Goal: Task Accomplishment & Management: Use online tool/utility

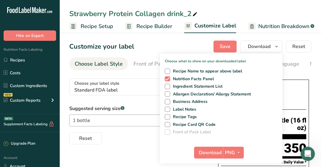
click at [145, 29] on span "Recipe Builder" at bounding box center [154, 26] width 36 height 8
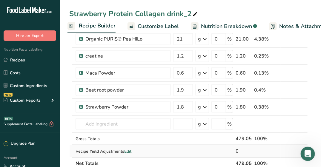
scroll to position [219, 0]
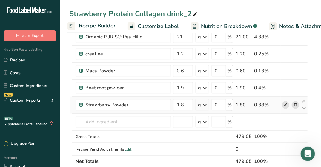
click at [286, 106] on icon at bounding box center [285, 105] width 4 height 6
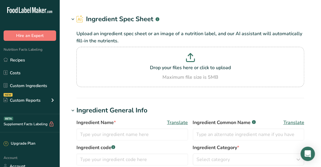
type input "Strawberry Powder"
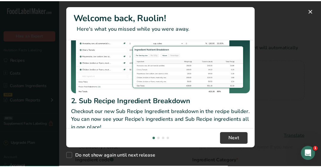
scroll to position [141, 0]
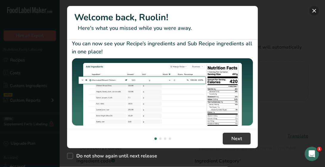
click at [316, 11] on button "New Features" at bounding box center [315, 11] width 10 height 10
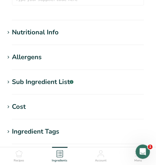
scroll to position [267, 0]
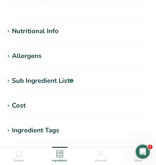
click at [57, 27] on div "Nutritional Info" at bounding box center [35, 31] width 47 height 10
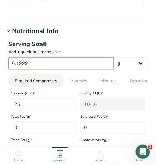
click at [32, 57] on input "6.1999" at bounding box center [61, 63] width 106 height 12
type input "6.199"
type input "24.9964"
type KJ "104.5848"
type Carbohydrates "4.9992"
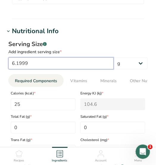
type Fiber "0.9999"
type Sugars "2.9995"
type input "6"
type input "24.1939"
type KJ "101.2274"
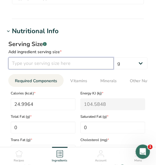
type Carbohydrates "4.8387"
type Fiber "0.9678"
type Sugars "2.9032"
type input "1"
type input "4.0323"
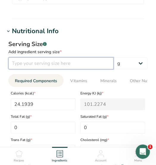
type KJ "16.8712"
type Carbohydrates "0.8064"
type Fiber "0.1613"
type Sugars "0.4839"
type input "10"
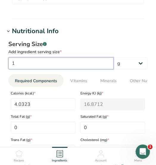
type input "40.3232"
type KJ "168.7124"
type Carbohydrates "8.0645"
type Fiber "1.6129"
type Sugars "4.8386"
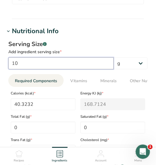
type input "100"
type input "403.2323"
type KJ "1687.124"
type Carbohydrates "80.6448"
type Fiber "16.1293"
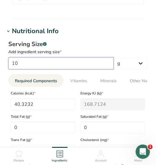
type Sugars "48.3863"
type input "100"
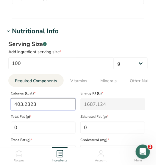
click at [40, 98] on input "403.2323" at bounding box center [43, 104] width 65 height 12
type input "403.232"
type KJ "1687.1"
type input "403"
type KJ "1686.2"
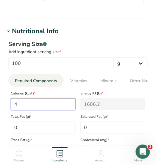
type input "0"
type KJ "0"
type input "3"
type KJ "12.6"
type input "38"
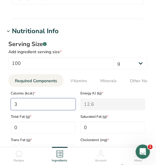
type KJ "159"
type input "381"
type KJ "1594.1"
type input "381.4"
type KJ "1595.8"
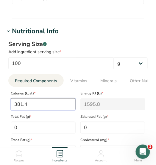
type input "381.46"
type KJ "1596"
type input "381.46"
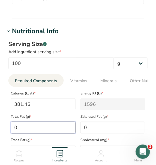
click at [34, 121] on Fat "0" at bounding box center [43, 127] width 65 height 12
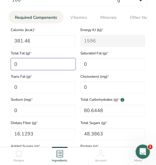
scroll to position [330, 0]
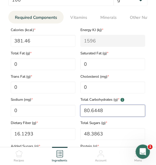
click at [108, 107] on Carbohydrates "80.6448" at bounding box center [113, 111] width 65 height 12
click at [90, 105] on Carbohydrates "80.6448" at bounding box center [113, 111] width 65 height 12
type Carbohydrates "83.92"
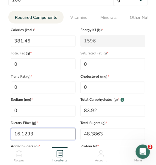
click at [52, 128] on Fiber "16.1293" at bounding box center [43, 134] width 65 height 12
type Fiber "0"
type Fiber "15.26"
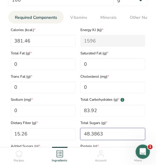
click at [114, 128] on Sugars "48.3863" at bounding box center [113, 134] width 65 height 12
type Sugars "0"
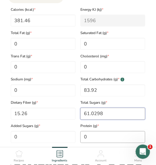
type Sugars "61.0298"
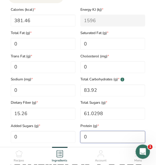
click at [111, 131] on input "0" at bounding box center [113, 137] width 65 height 12
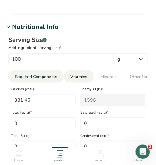
scroll to position [268, 0]
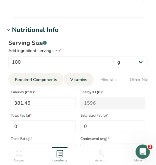
type input "7.6298"
click at [83, 76] on span "Vitamins" at bounding box center [78, 79] width 17 height 6
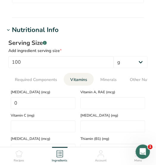
click at [83, 76] on span "Vitamins" at bounding box center [78, 79] width 17 height 6
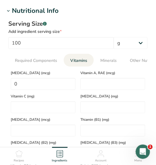
scroll to position [290, 0]
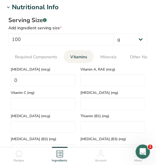
click at [63, 90] on div "Vitamin C (mg)" at bounding box center [43, 97] width 70 height 23
click at [63, 98] on C "number" at bounding box center [43, 104] width 65 height 12
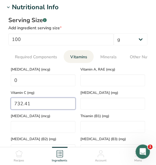
type C "732.4099"
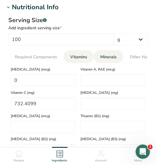
click at [109, 50] on link "Minerals" at bounding box center [108, 56] width 21 height 13
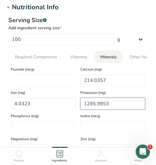
click at [108, 98] on input "1285.9853" at bounding box center [113, 104] width 65 height 12
type input "1296.97"
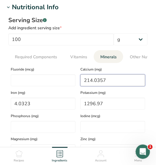
click at [115, 74] on input "214.0357" at bounding box center [113, 80] width 65 height 12
type input "0"
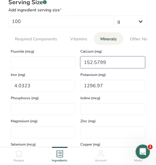
scroll to position [301, 0]
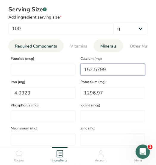
type input "152.5799"
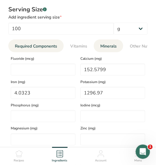
click at [40, 43] on span "Required Components" at bounding box center [36, 46] width 42 height 6
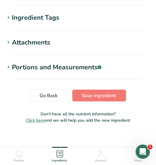
scroll to position [863, 0]
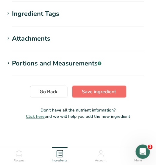
click at [83, 88] on span "Save ingredient" at bounding box center [99, 91] width 34 height 7
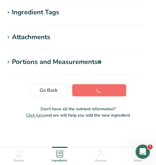
scroll to position [169, 0]
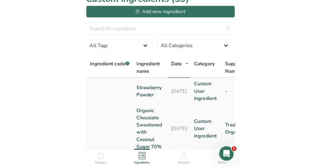
scroll to position [13, 0]
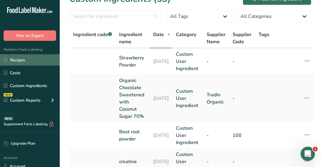
click at [29, 59] on link "Recipes" at bounding box center [30, 59] width 60 height 11
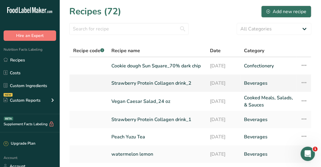
click at [127, 82] on link "Strawberry Protein Collagen drink_2" at bounding box center [156, 83] width 91 height 13
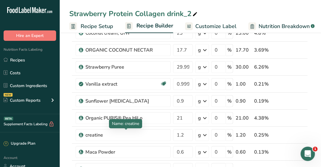
scroll to position [137, 0]
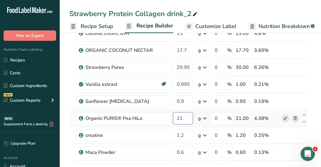
click at [183, 114] on input "21" at bounding box center [183, 118] width 20 height 12
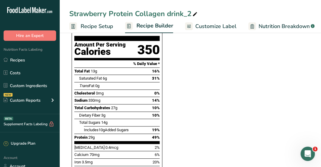
scroll to position [438, 0]
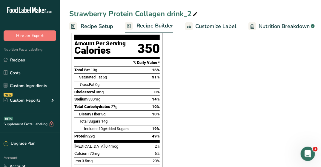
type input "20.799998"
click at [183, 114] on section "Ingredient * Amount * Unit * Waste * .a-a{fill:#347362;}.b-a{fill:#fff;} Grams …" at bounding box center [188, 40] width 238 height 829
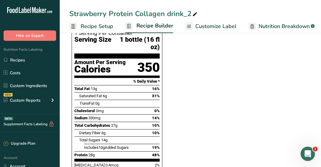
scroll to position [417, 0]
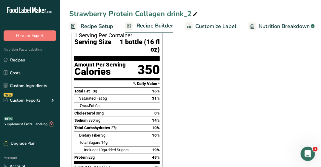
click at [280, 22] on span "Nutrition Breakdown" at bounding box center [283, 26] width 51 height 8
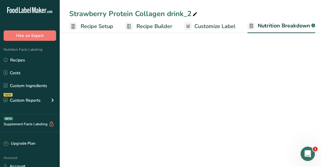
scroll to position [0, 35]
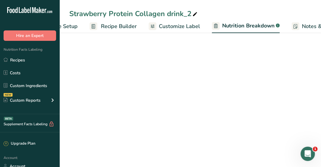
select select "Calories"
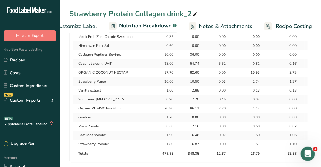
scroll to position [0, 0]
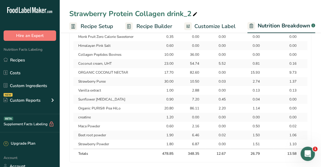
click at [103, 23] on span "Recipe Setup" at bounding box center [97, 26] width 33 height 8
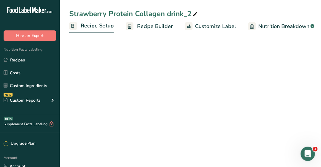
scroll to position [0, 2]
select select "22"
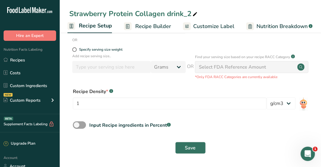
click at [149, 25] on span "Recipe Builder" at bounding box center [153, 26] width 36 height 8
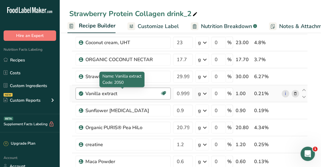
scroll to position [134, 0]
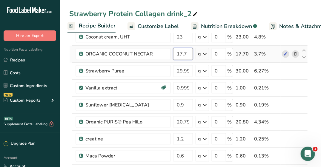
click at [186, 50] on input "17.7" at bounding box center [183, 54] width 20 height 12
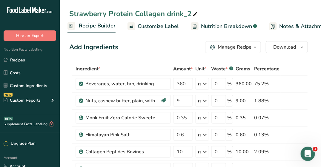
scroll to position [0, 0]
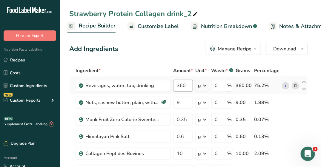
type input "17.6"
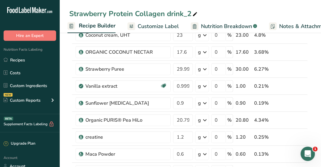
scroll to position [133, 0]
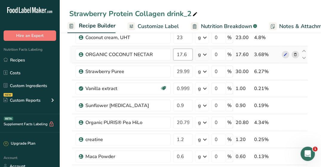
type input "359.999999"
click at [188, 53] on div "Ingredient * Amount * Unit * Waste * .a-a{fill:#347362;}.b-a{fill:#fff;} Grams …" at bounding box center [188, 92] width 238 height 322
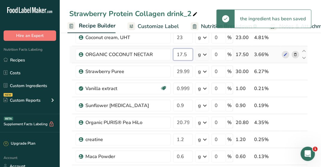
type input "17.5"
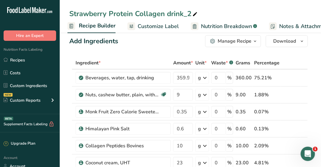
scroll to position [0, 0]
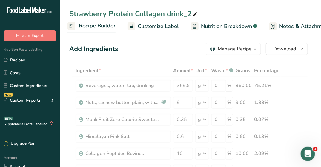
click at [225, 27] on span "Nutrition Breakdown" at bounding box center [226, 26] width 51 height 8
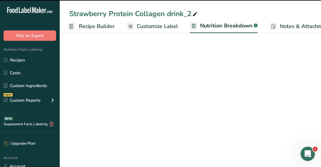
scroll to position [0, 98]
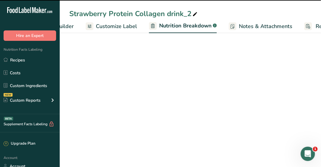
select select "Calories"
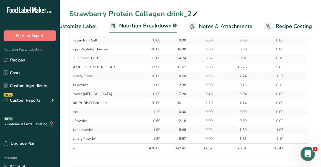
scroll to position [398, 0]
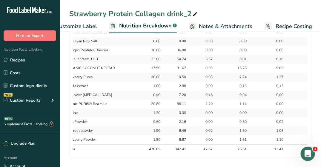
click at [87, 27] on span "Customize Label" at bounding box center [76, 26] width 41 height 8
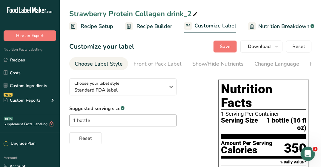
click at [143, 28] on span "Recipe Builder" at bounding box center [154, 26] width 36 height 8
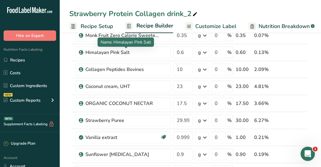
scroll to position [83, 0]
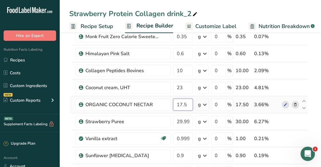
click at [188, 101] on input "17.5" at bounding box center [183, 105] width 20 height 12
click at [188, 113] on div "Ingredient * Amount * Unit * Waste * .a-a{fill:#347362;}.b-a{fill:#fff;} Grams …" at bounding box center [188, 143] width 238 height 322
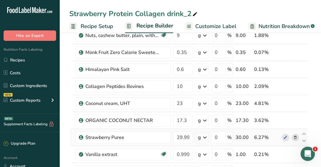
scroll to position [63, 0]
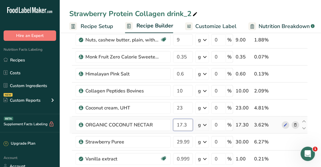
click at [186, 125] on input "17.3" at bounding box center [183, 125] width 20 height 12
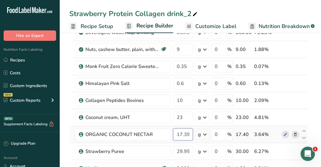
scroll to position [55, 0]
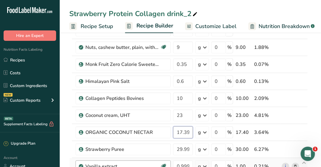
type input "17.399999"
